Goal: Obtain resource: Download file/media

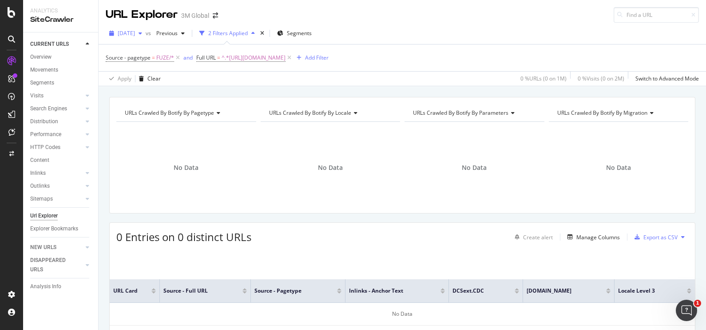
click at [142, 34] on icon "button" at bounding box center [141, 33] width 4 height 5
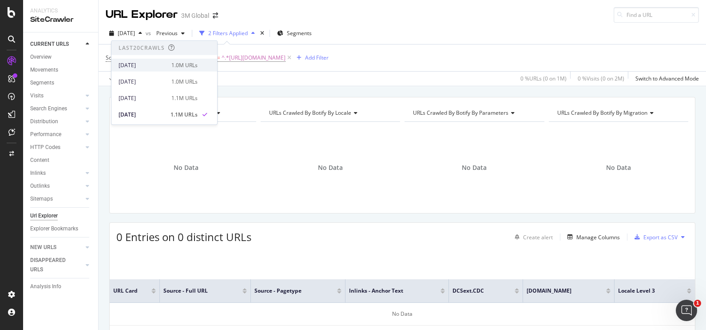
click at [164, 62] on div "[DATE] 1.0M URLs" at bounding box center [158, 65] width 79 height 8
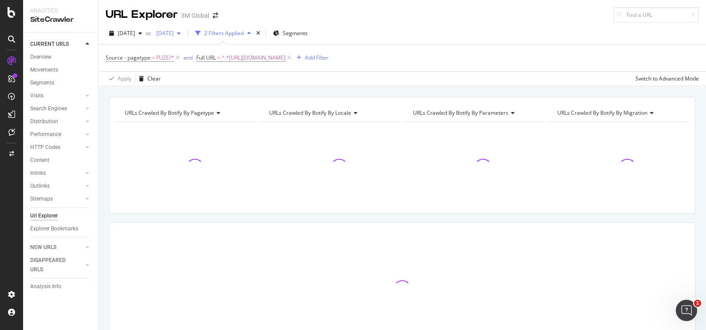
click at [174, 30] on span "[DATE]" at bounding box center [163, 33] width 21 height 8
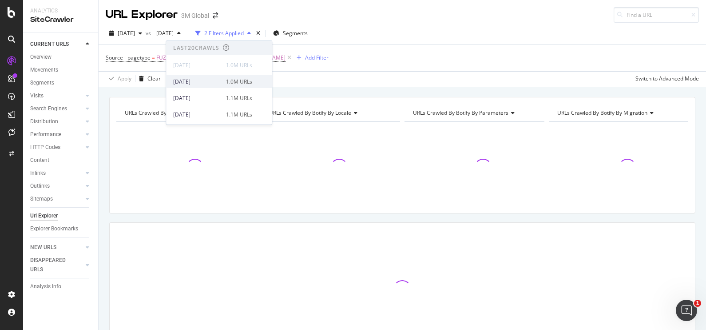
click at [228, 77] on div "1.0M URLs" at bounding box center [239, 81] width 26 height 8
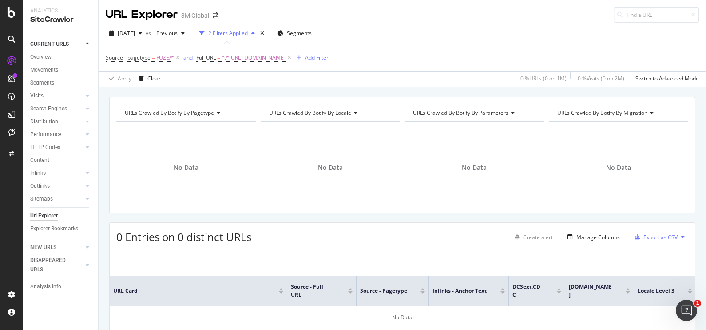
click at [391, 21] on div "URL Explorer 3M Global" at bounding box center [403, 11] width 608 height 23
click at [286, 58] on span "^.*[URL][DOMAIN_NAME]" at bounding box center [254, 58] width 64 height 12
click at [294, 93] on icon at bounding box center [294, 94] width 5 height 6
click at [278, 93] on input "text" at bounding box center [252, 94] width 97 height 14
paste input "[URL][DOMAIN_NAME]"
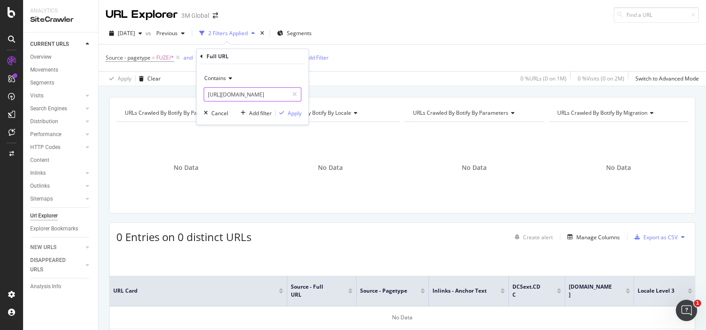
scroll to position [0, 82]
type input "[URL][DOMAIN_NAME]"
click at [287, 114] on div "button" at bounding box center [282, 112] width 12 height 5
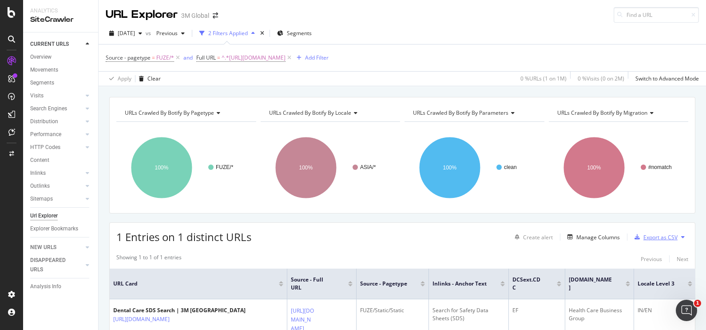
click at [666, 236] on div "Export as CSV" at bounding box center [661, 237] width 34 height 8
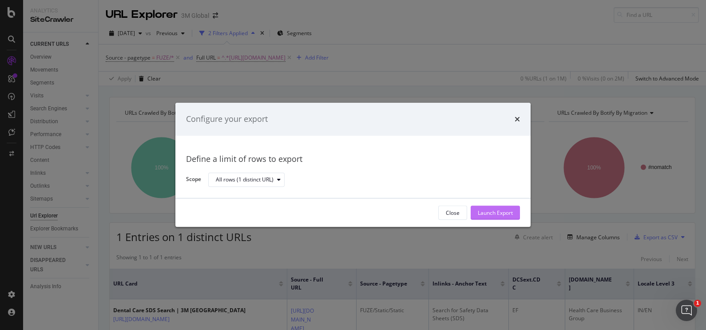
click at [487, 213] on div "Launch Export" at bounding box center [495, 213] width 35 height 8
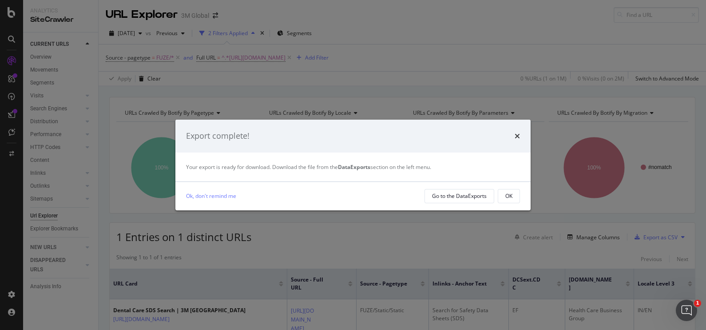
drag, startPoint x: 486, startPoint y: 196, endPoint x: 469, endPoint y: 169, distance: 32.2
click at [469, 169] on div "Your export is ready for download. Download the file from the DataExports secti…" at bounding box center [353, 167] width 334 height 8
click at [479, 196] on div "Go to the DataExports" at bounding box center [459, 196] width 55 height 8
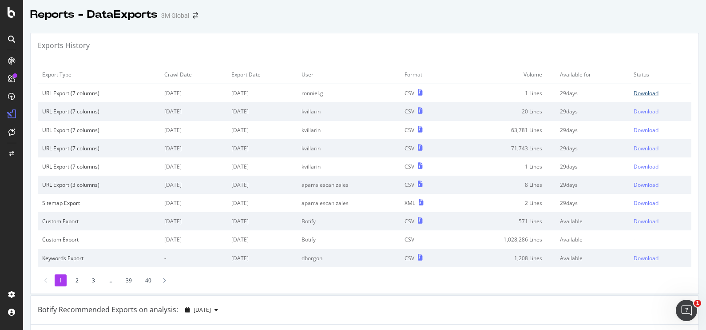
click at [634, 93] on div "Download" at bounding box center [646, 93] width 25 height 8
click at [397, 20] on div "Reports - DataExports 3M Global" at bounding box center [364, 11] width 683 height 22
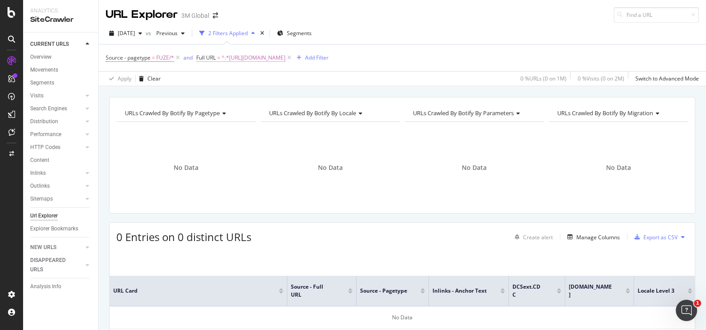
click at [286, 56] on span "^.*[URL][DOMAIN_NAME]" at bounding box center [254, 58] width 64 height 12
click at [295, 96] on icon at bounding box center [294, 94] width 5 height 6
click at [264, 94] on input "text" at bounding box center [252, 94] width 97 height 14
paste input "[URL][DOMAIN_NAME]"
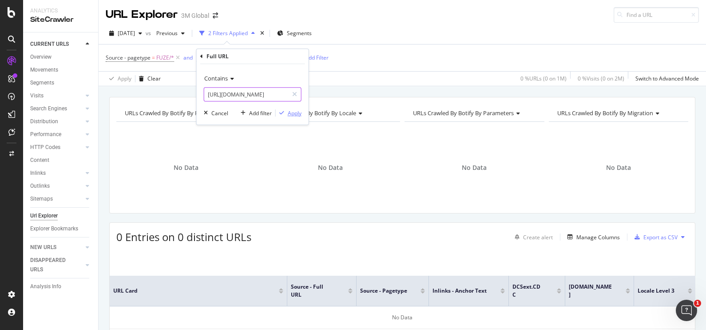
type input "[URL][DOMAIN_NAME]"
click at [288, 112] on div "Apply" at bounding box center [295, 113] width 14 height 8
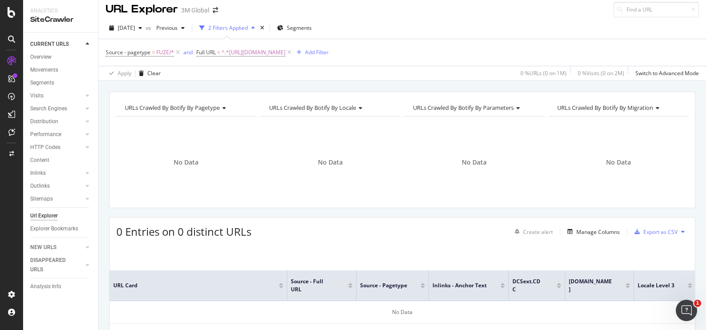
scroll to position [5, 0]
click at [99, 1] on div "URL Explorer 3M Global" at bounding box center [403, 6] width 608 height 23
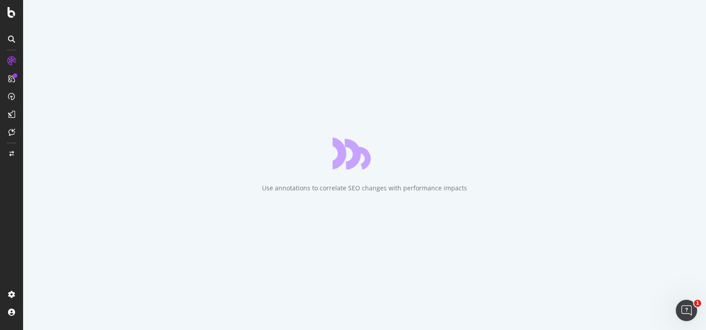
click at [544, 155] on div "Use annotations to correlate SEO changes with performance impacts" at bounding box center [364, 165] width 683 height 330
